Goal: Task Accomplishment & Management: Complete application form

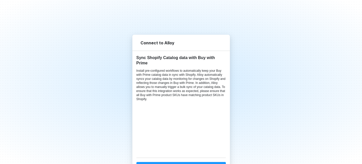
scroll to position [16, 0]
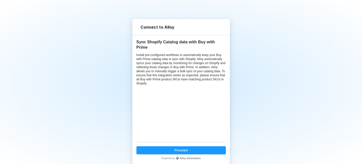
click at [196, 150] on button "Proceed" at bounding box center [180, 150] width 89 height 8
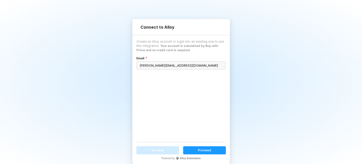
type input "[PERSON_NAME][EMAIL_ADDRESS][DOMAIN_NAME]"
click at [215, 148] on button "Proceed" at bounding box center [204, 150] width 43 height 8
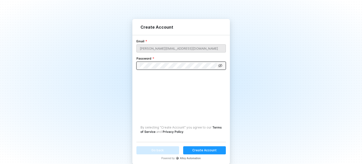
click at [210, 149] on div "Create Account" at bounding box center [204, 150] width 24 height 4
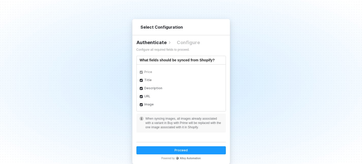
click at [206, 149] on button "Proceed" at bounding box center [180, 150] width 89 height 8
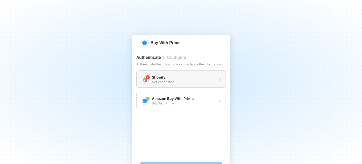
click at [173, 76] on div "Shopify" at bounding box center [183, 77] width 63 height 5
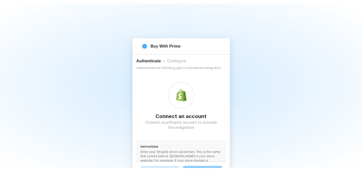
scroll to position [60, 0]
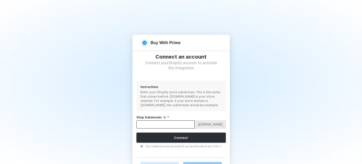
click at [179, 124] on input "Shop Subdomain" at bounding box center [165, 125] width 58 height 8
click at [168, 126] on input "[DOMAIN_NAME]" at bounding box center [165, 125] width 58 height 8
paste input "/ever-eden-"
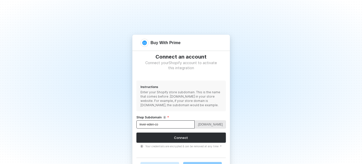
click at [140, 126] on input "/ever-eden-co" at bounding box center [165, 125] width 58 height 8
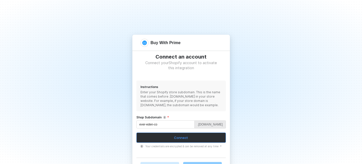
click at [192, 138] on button "Connect" at bounding box center [180, 138] width 89 height 10
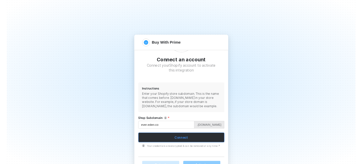
scroll to position [53, 0]
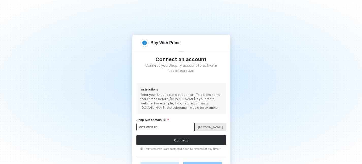
click at [167, 129] on input "ever-eden-co" at bounding box center [165, 127] width 58 height 8
click at [151, 129] on input "ever-eden-co" at bounding box center [165, 127] width 58 height 8
click at [159, 131] on input "ever-eden-co" at bounding box center [165, 127] width 58 height 8
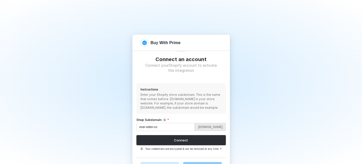
click at [141, 151] on rect at bounding box center [141, 148] width 3 height 3
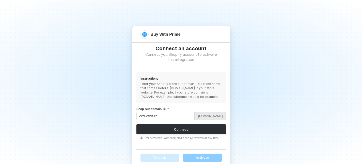
scroll to position [16, 0]
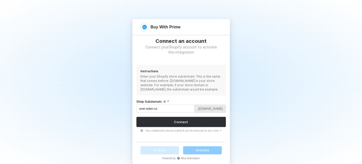
click at [164, 102] on img at bounding box center [164, 101] width 3 height 3
click at [161, 109] on input "ever-eden-co" at bounding box center [165, 109] width 58 height 8
paste input ".[DOMAIN_NAME]"
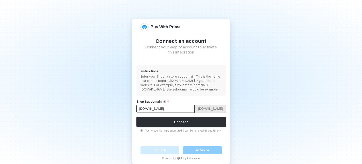
drag, startPoint x: 185, startPoint y: 109, endPoint x: 161, endPoint y: 110, distance: 23.9
click at [161, 110] on input "[DOMAIN_NAME]" at bounding box center [165, 109] width 58 height 8
type input "ever-eden-co"
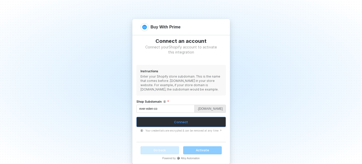
click at [186, 122] on div "Connect" at bounding box center [181, 122] width 14 height 4
